Goal: Information Seeking & Learning: Learn about a topic

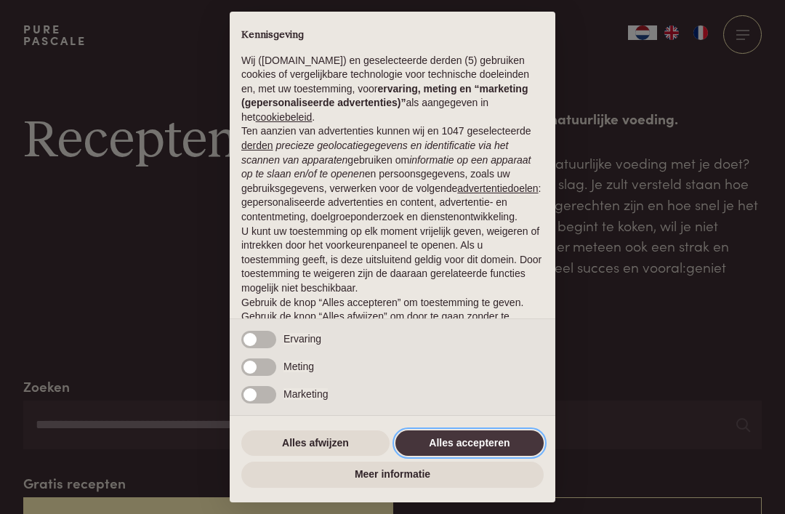
click at [495, 438] on button "Alles accepteren" at bounding box center [469, 443] width 148 height 26
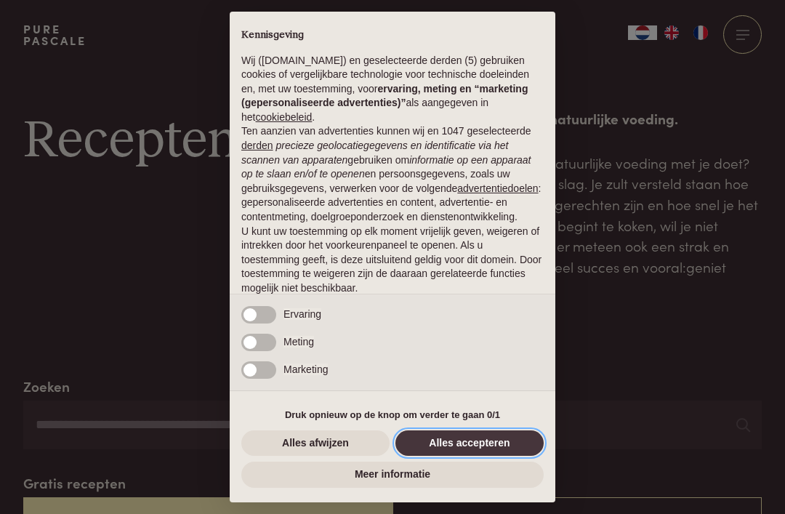
scroll to position [60, 0]
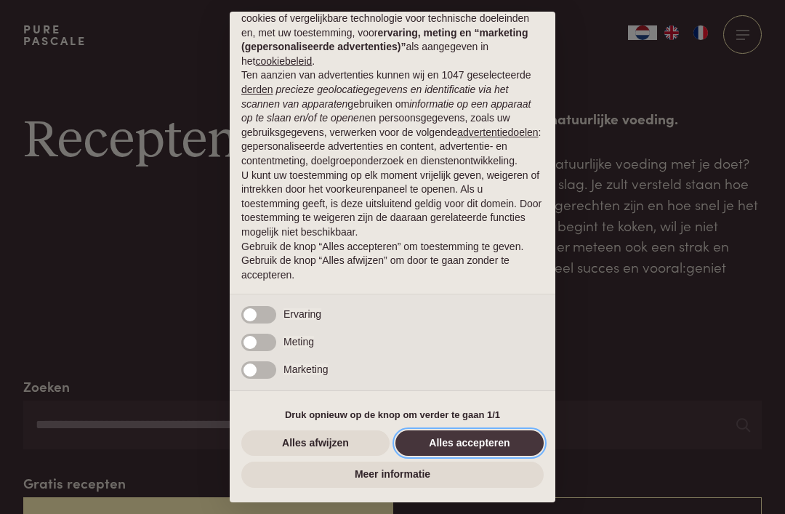
click at [493, 444] on button "Alles accepteren" at bounding box center [469, 443] width 148 height 26
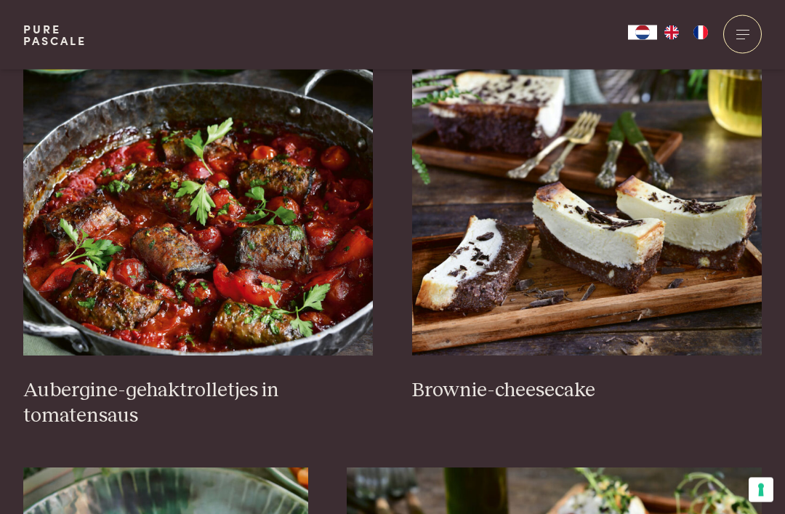
scroll to position [573, 0]
click at [301, 243] on img at bounding box center [198, 210] width 350 height 291
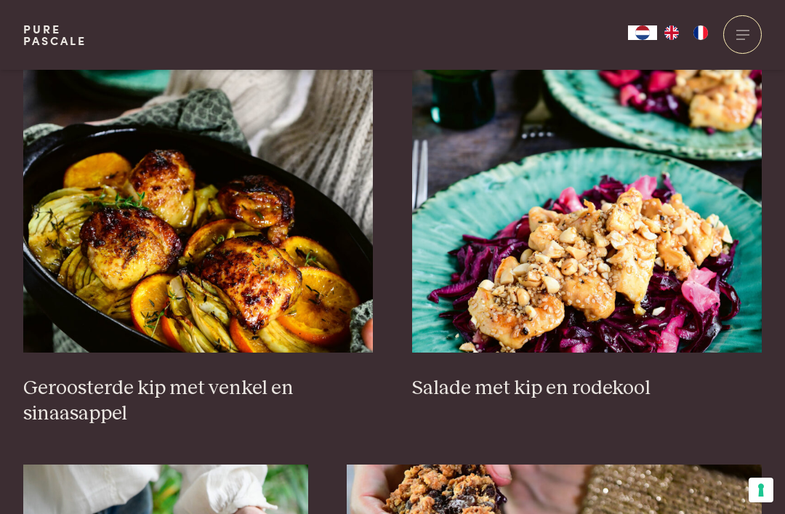
scroll to position [1755, 0]
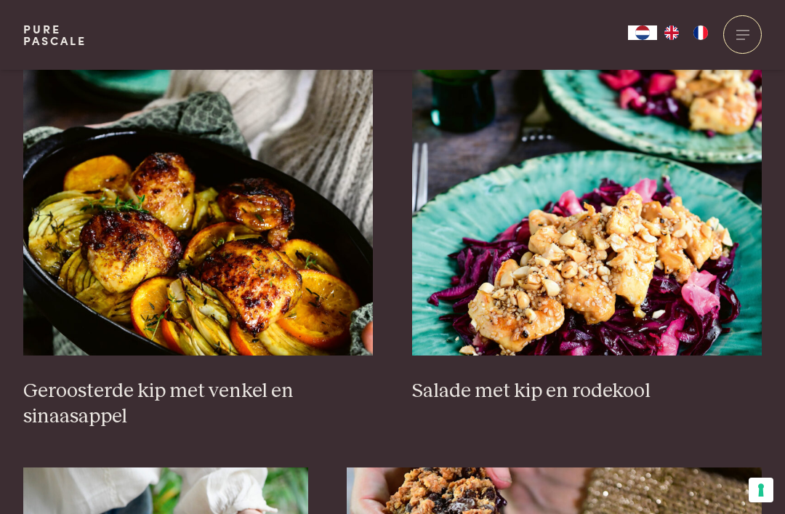
click at [294, 269] on img at bounding box center [198, 210] width 350 height 291
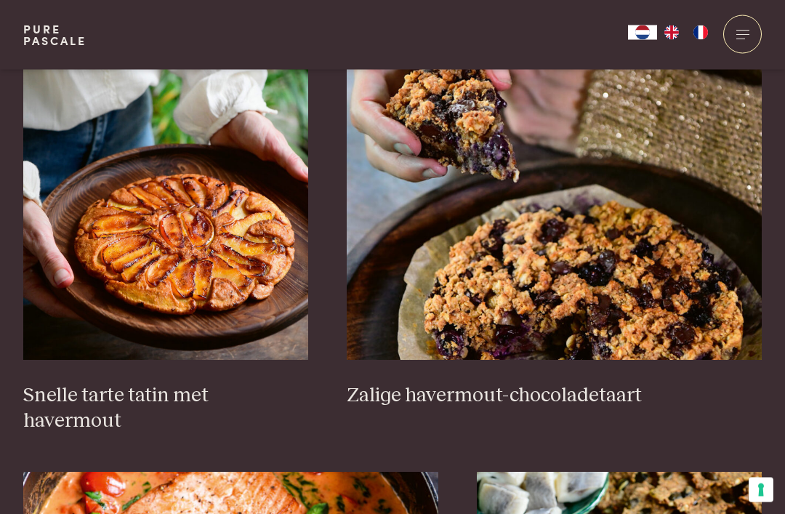
scroll to position [2165, 0]
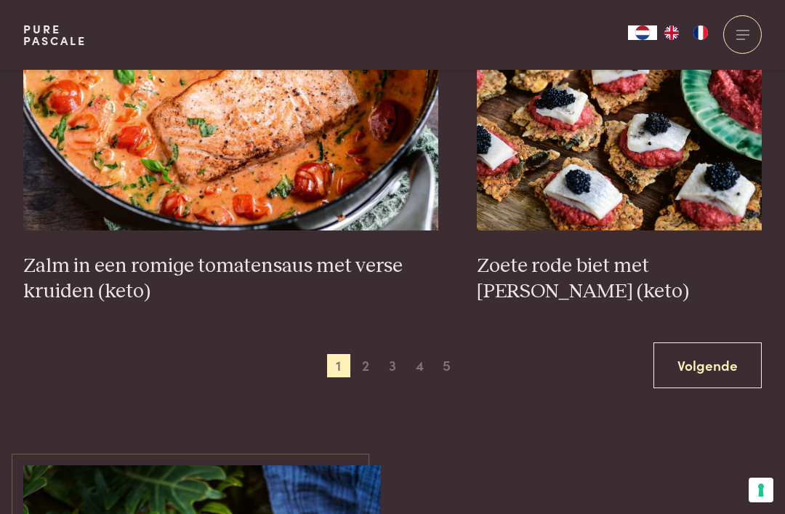
click at [376, 354] on span "2" at bounding box center [365, 365] width 23 height 23
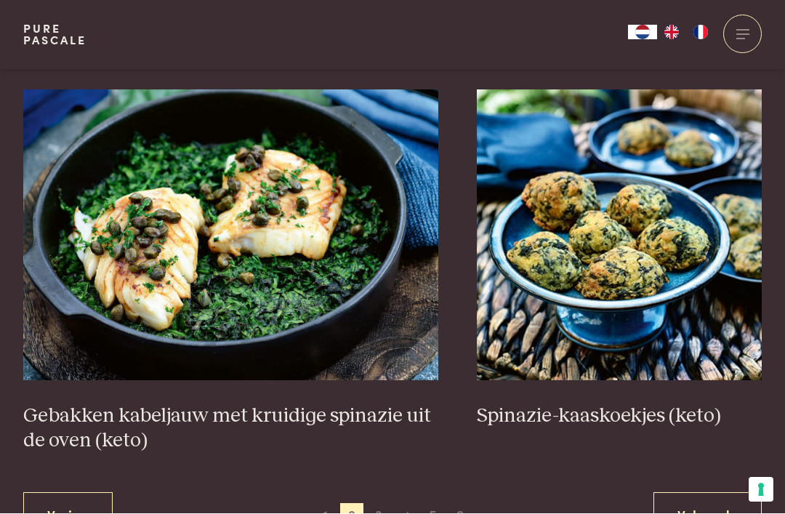
scroll to position [2511, 0]
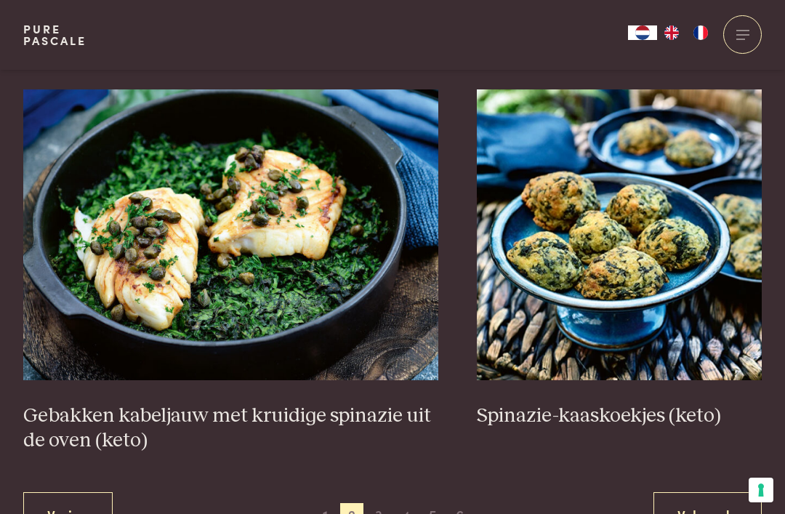
click at [301, 274] on img at bounding box center [230, 234] width 415 height 291
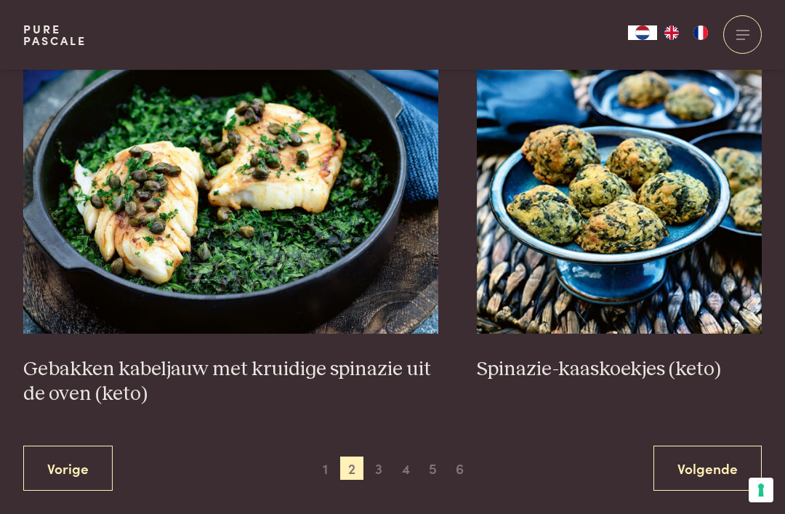
click at [384, 459] on span "3" at bounding box center [378, 467] width 23 height 23
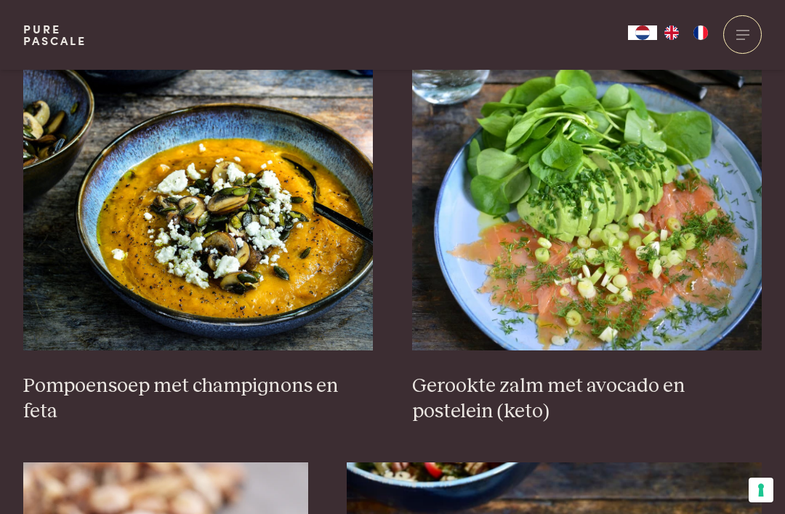
scroll to position [1811, 0]
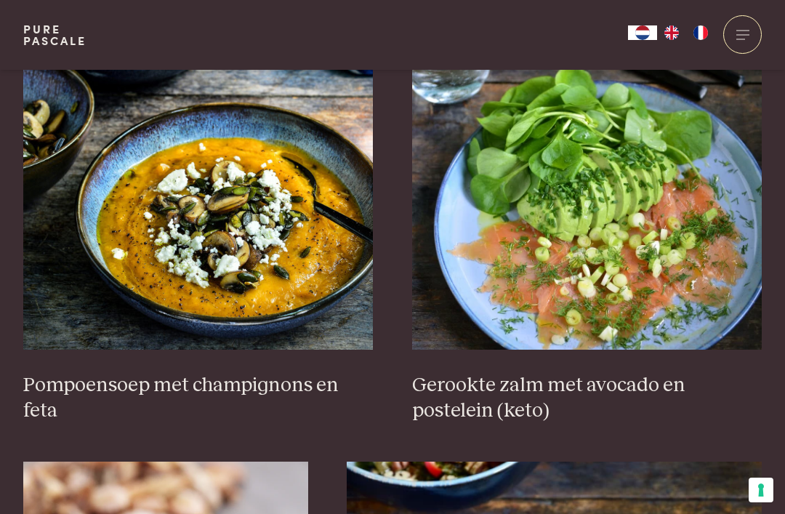
click at [278, 242] on img at bounding box center [198, 204] width 350 height 291
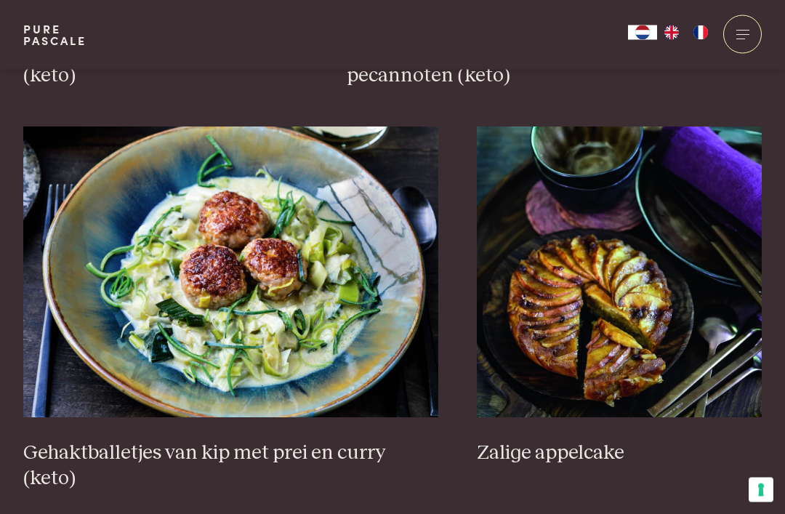
scroll to position [2545, 0]
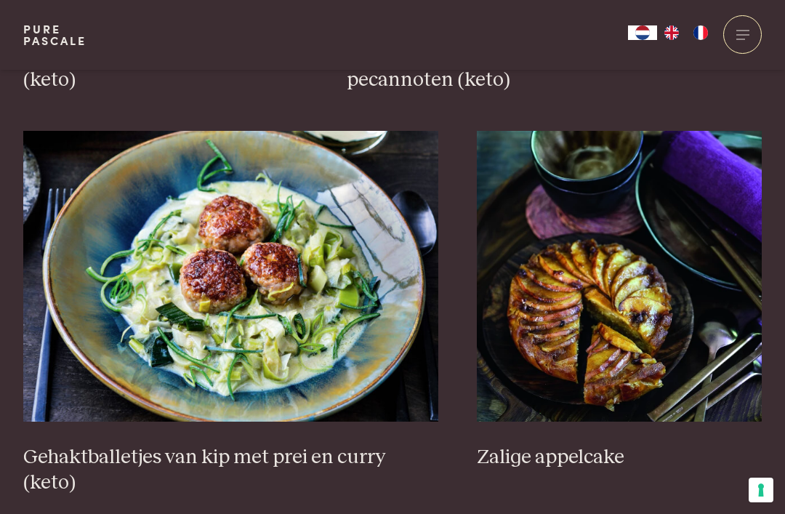
click at [237, 272] on img at bounding box center [230, 276] width 415 height 291
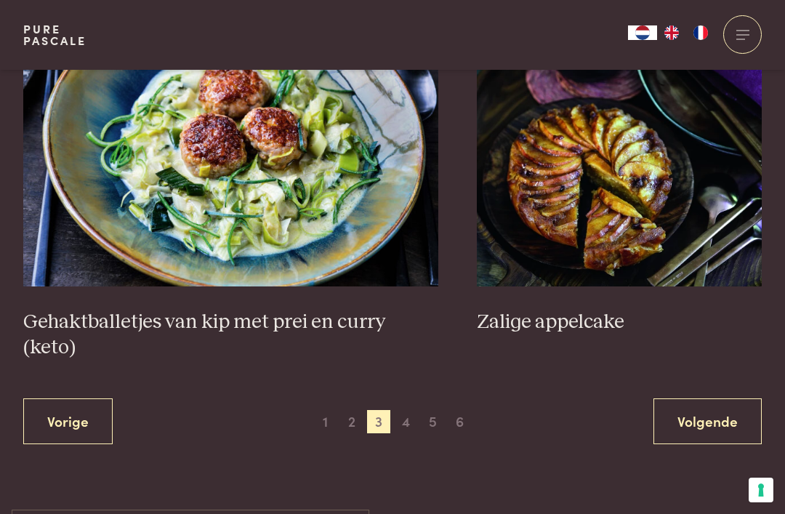
click at [406, 410] on span "4" at bounding box center [406, 421] width 23 height 23
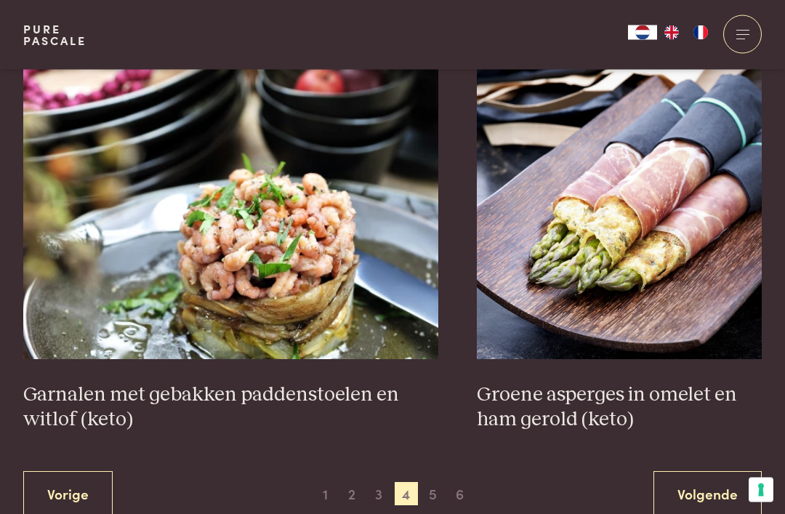
scroll to position [2532, 0]
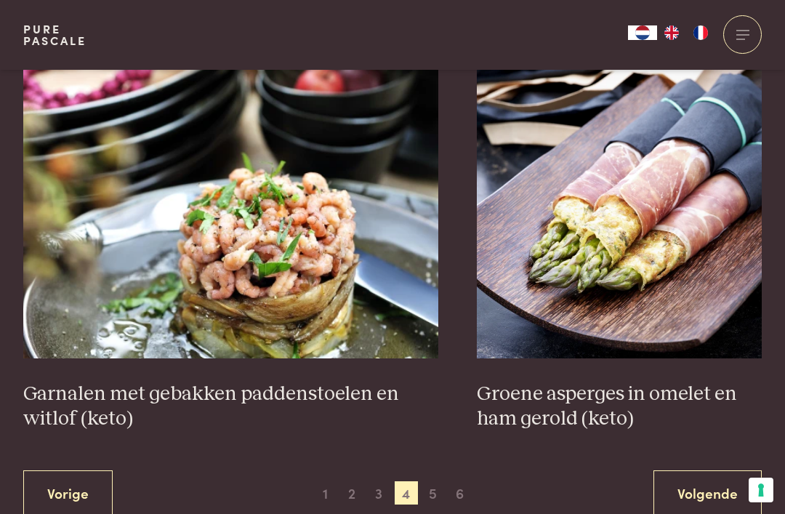
click at [435, 494] on span "5" at bounding box center [433, 492] width 23 height 23
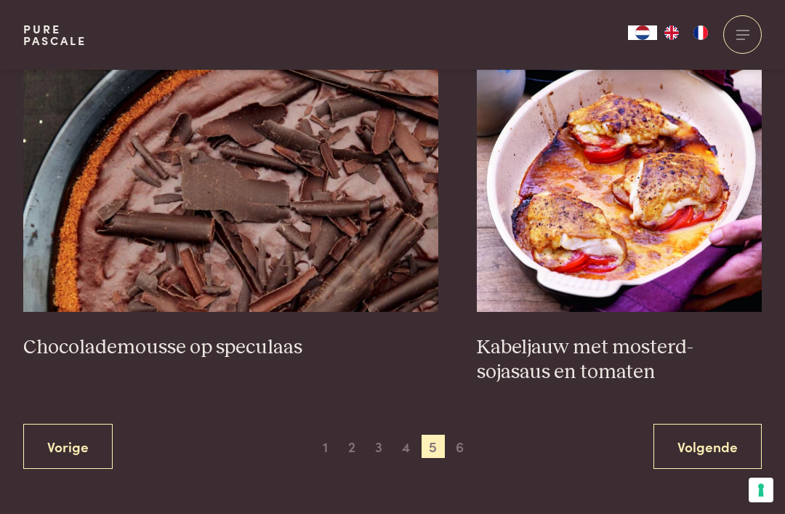
scroll to position [2641, 0]
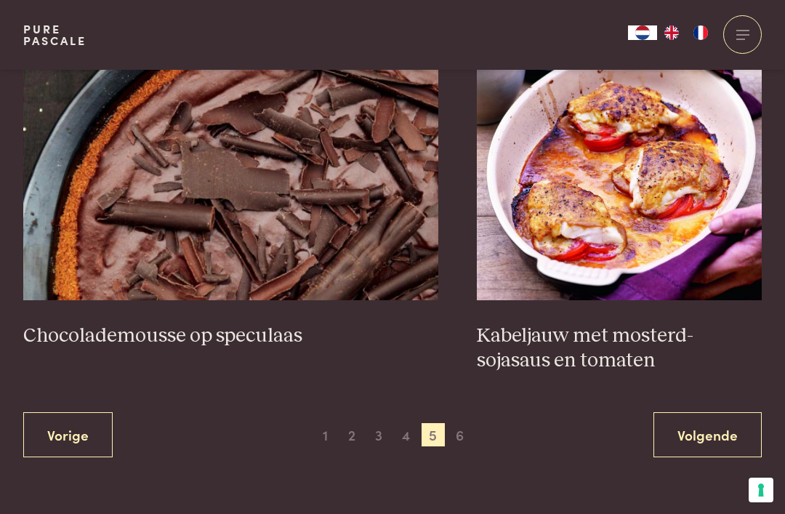
click at [464, 428] on span "6" at bounding box center [459, 434] width 23 height 23
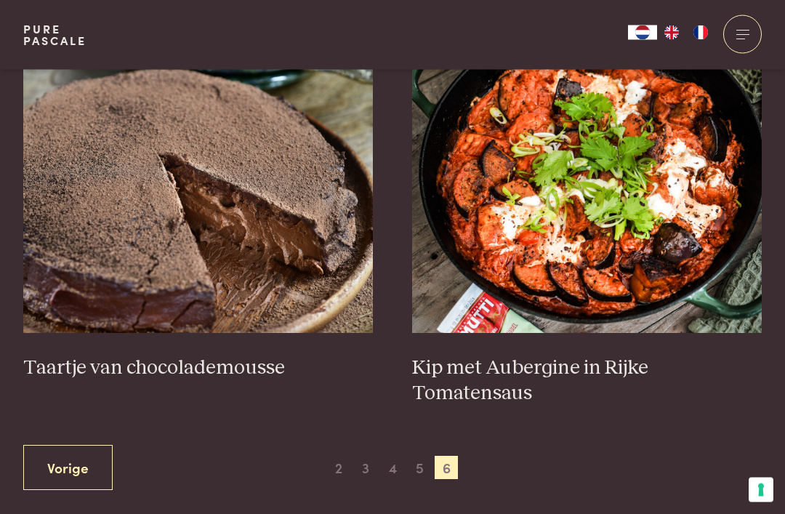
scroll to position [595, 0]
click at [653, 227] on img at bounding box center [587, 187] width 350 height 291
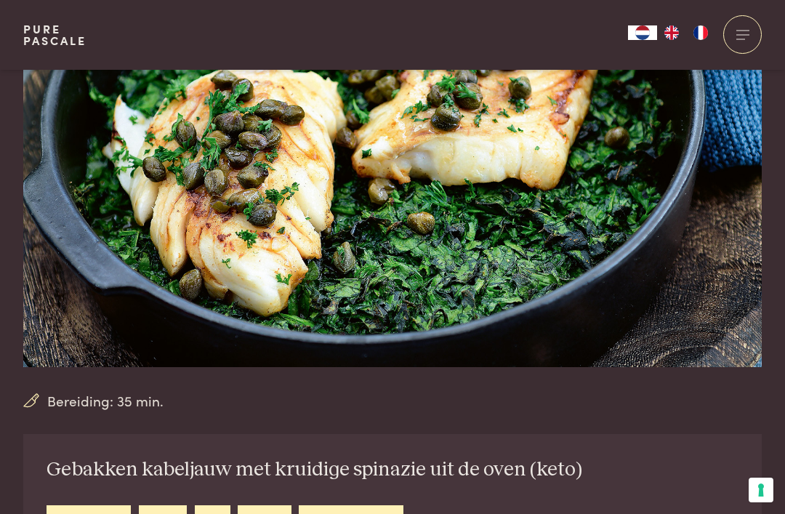
scroll to position [145, 0]
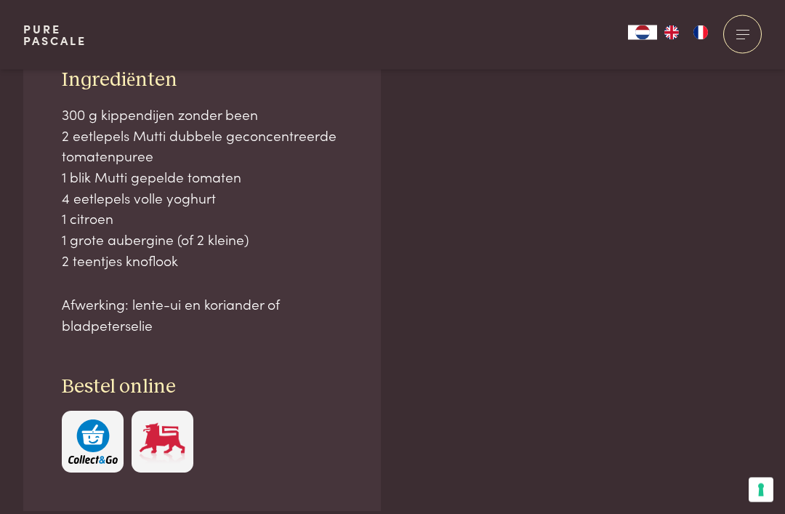
scroll to position [933, 0]
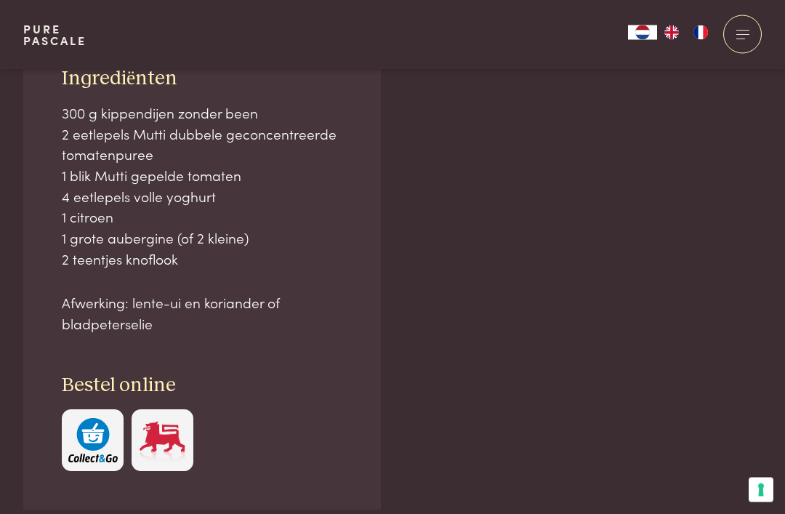
click at [326, 317] on p "Afwerking: lente-ui en koriander of bladpeterselie" at bounding box center [202, 313] width 281 height 41
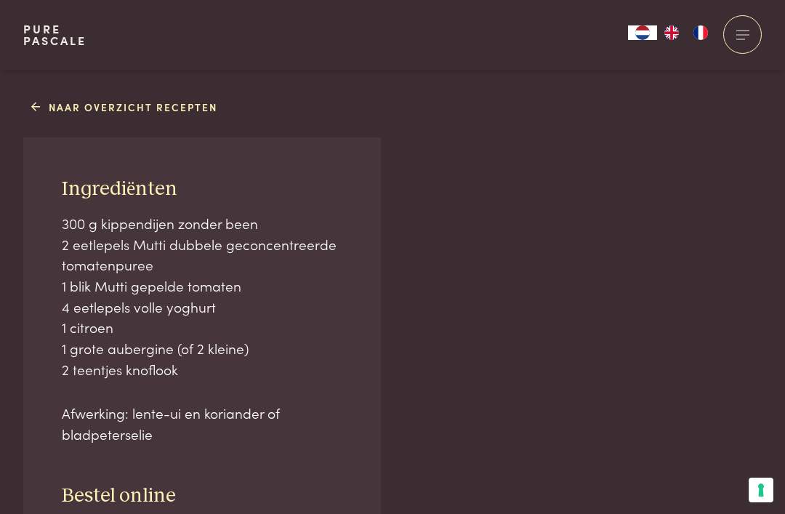
scroll to position [823, 0]
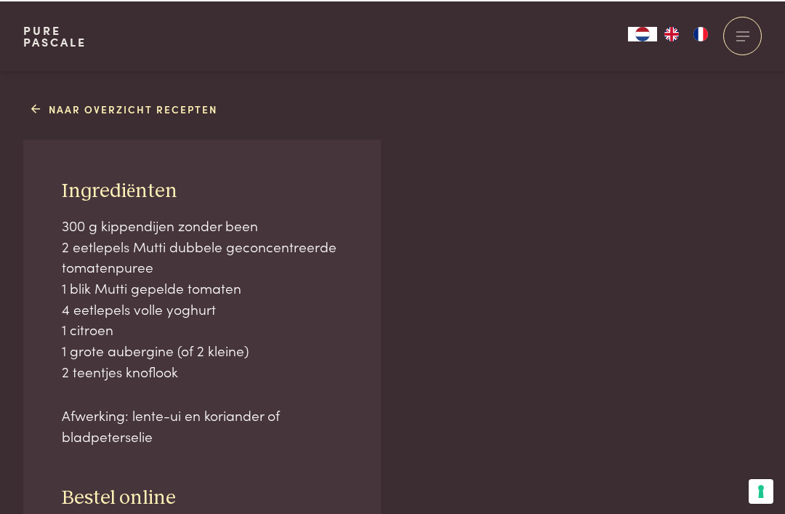
click at [73, 403] on p "Afwerking: lente-ui en koriander of bladpeterselie" at bounding box center [202, 423] width 281 height 41
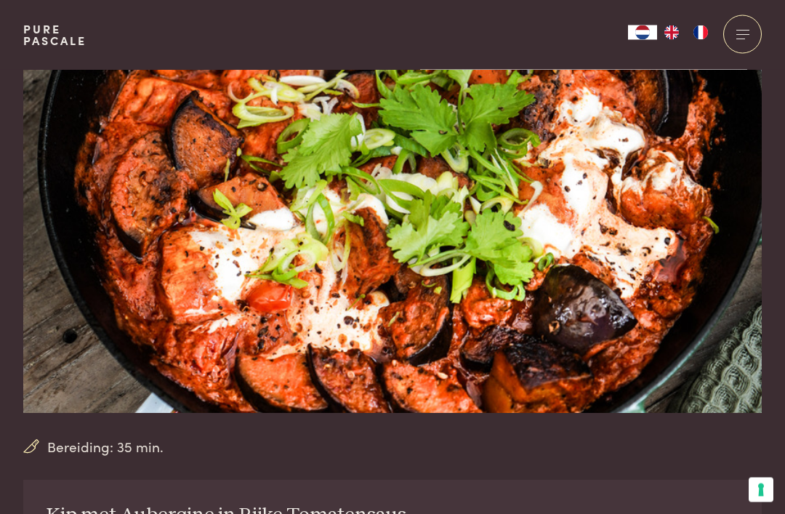
scroll to position [0, 0]
